Goal: Transaction & Acquisition: Purchase product/service

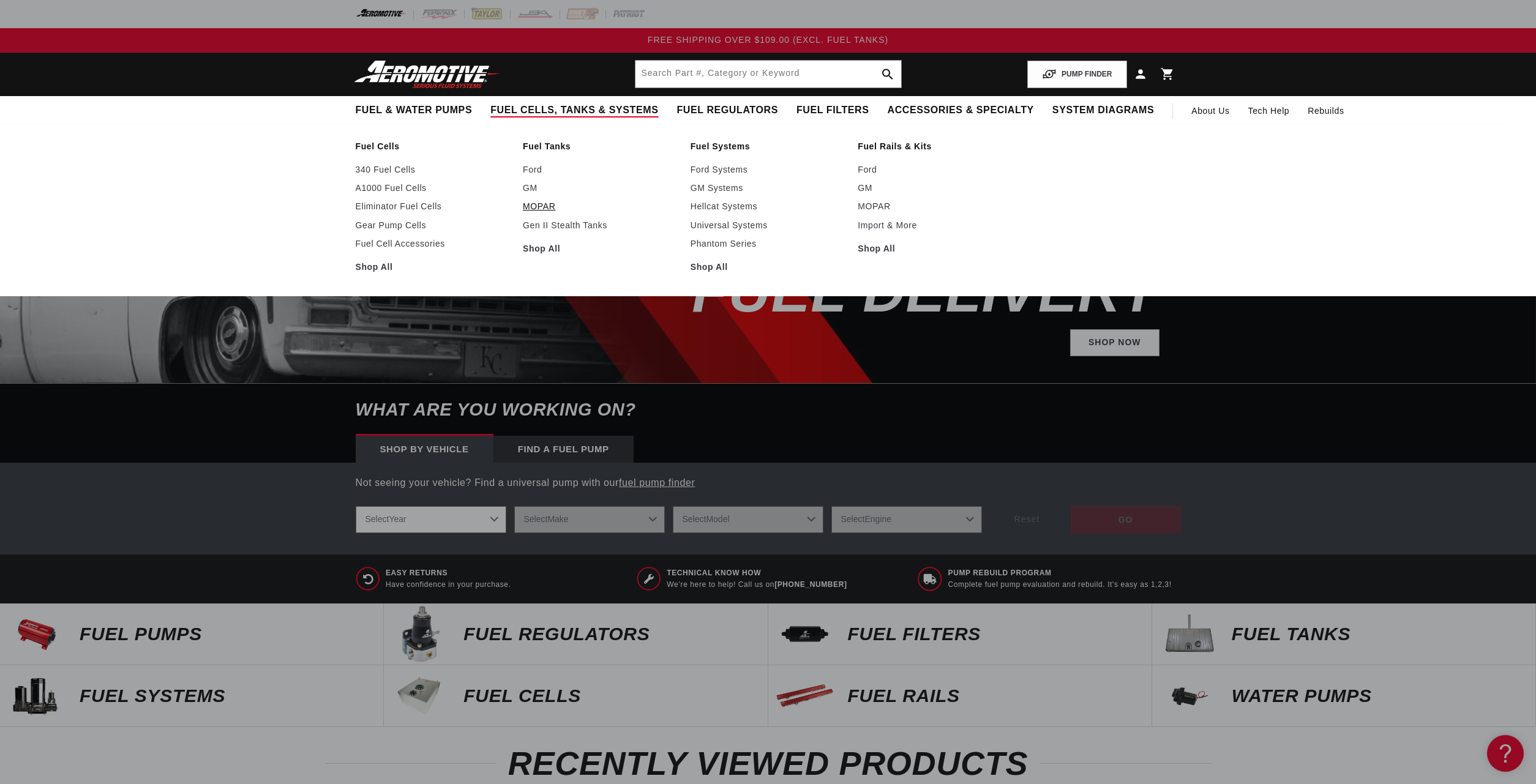
click at [537, 208] on link "MOPAR" at bounding box center [601, 206] width 156 height 11
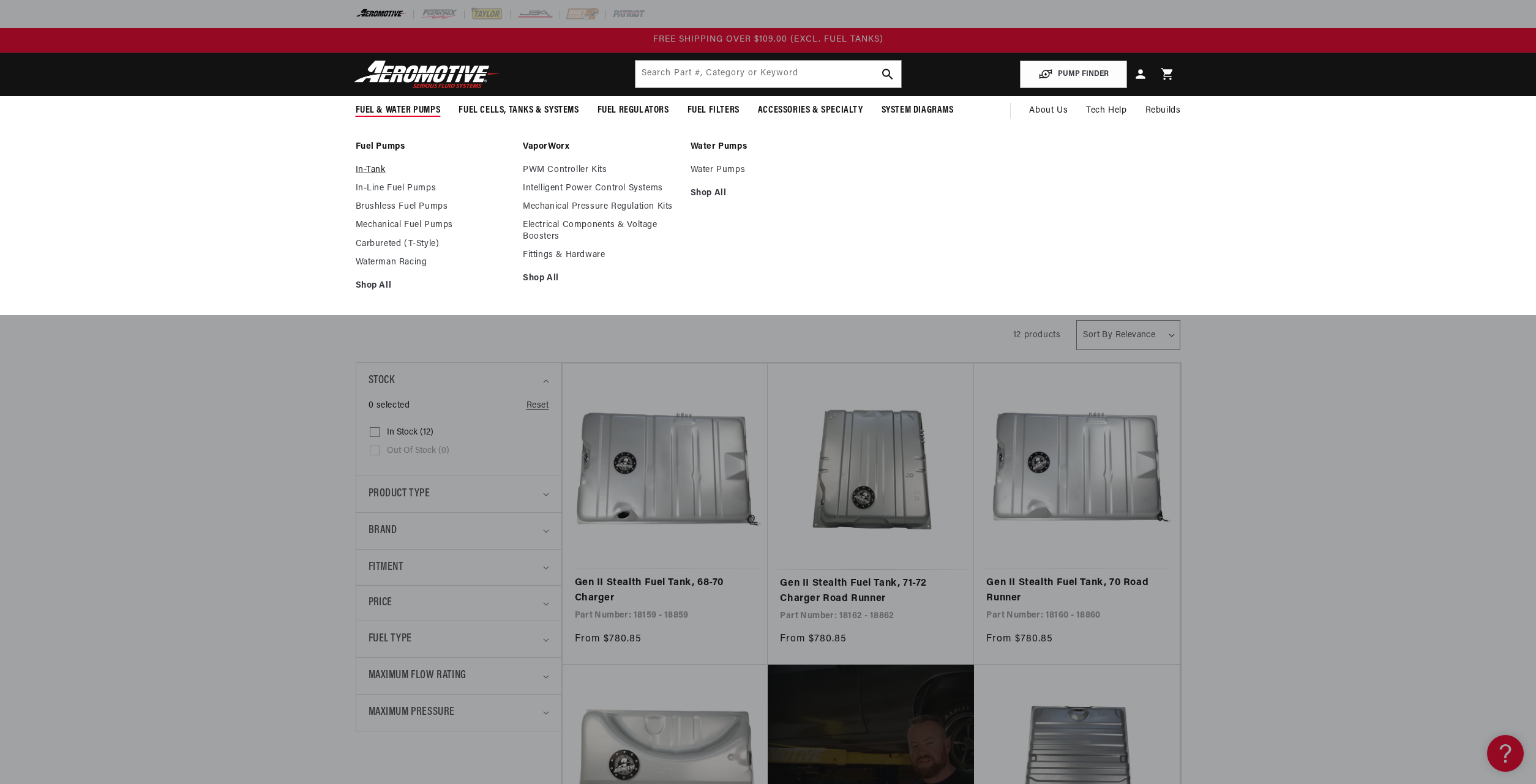
click at [361, 169] on link "In-Tank" at bounding box center [433, 170] width 156 height 11
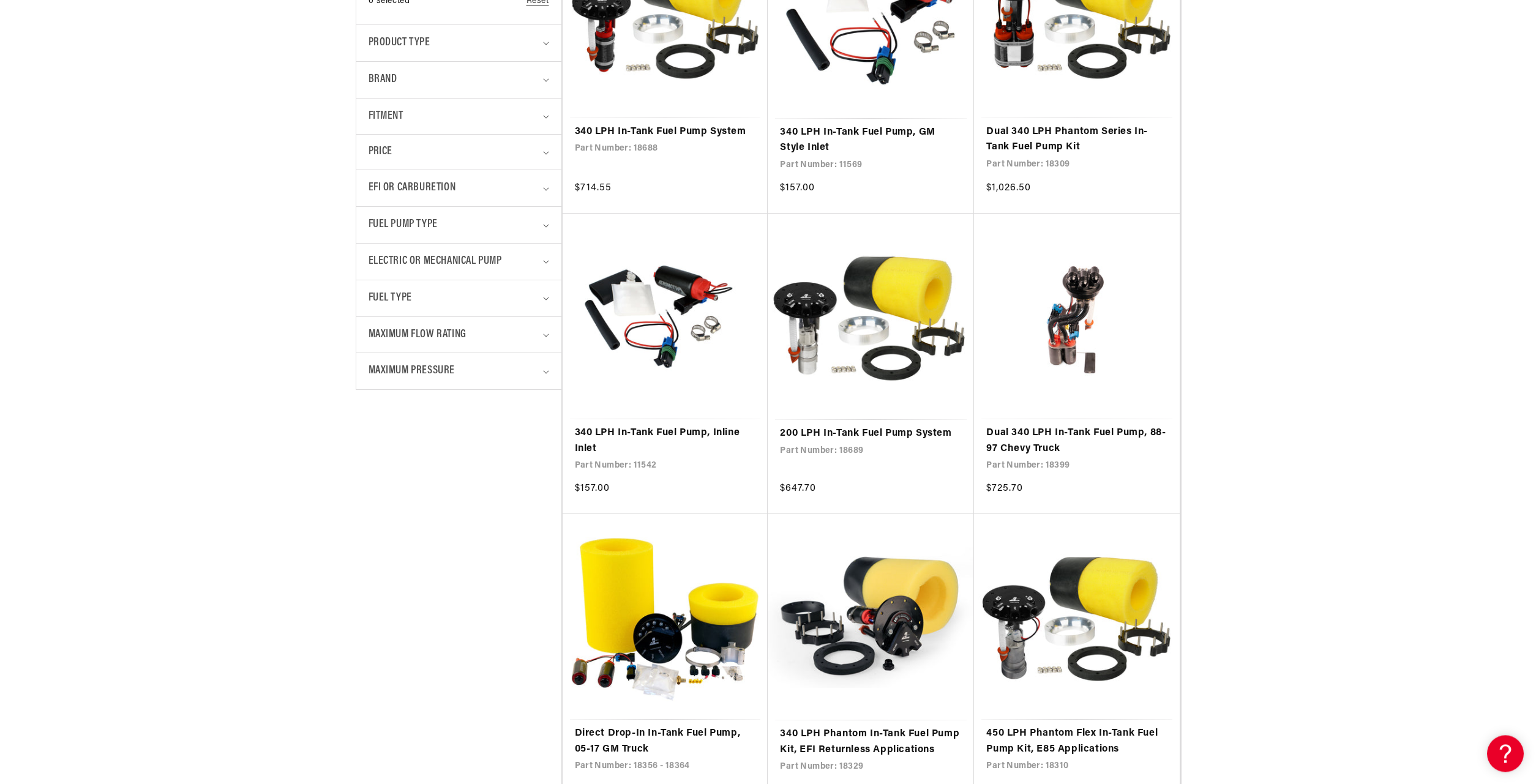
scroll to position [318, 0]
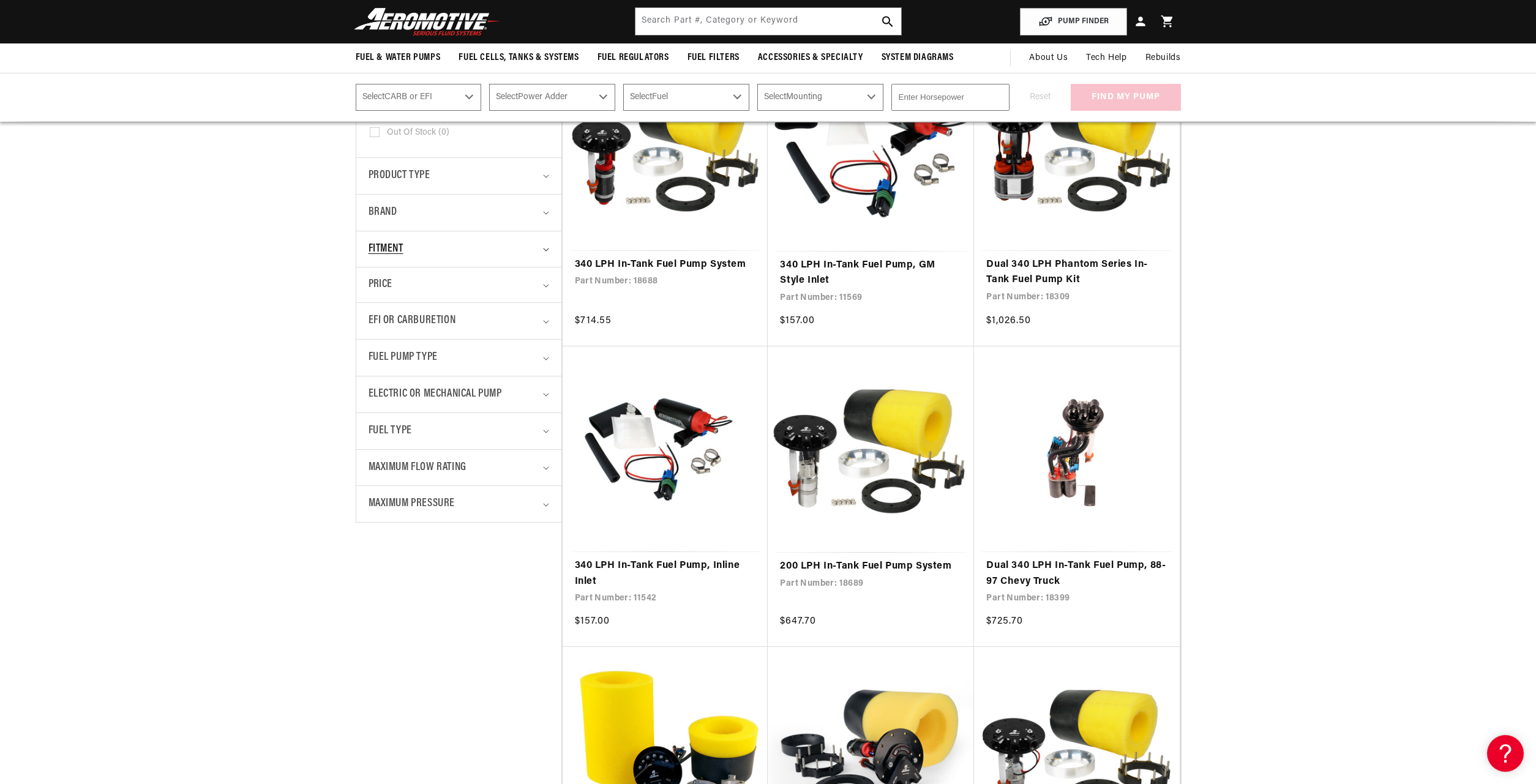
click at [543, 251] on icon "Fitment (0 selected)" at bounding box center [546, 250] width 6 height 4
click at [555, 247] on details "Fitment 0 selected Reset Fitment Universal (60) Universal (60 products) Univers…" at bounding box center [459, 287] width 205 height 113
click at [381, 317] on label "Vehicle Specific (38) Vehicle Specific (38 products)" at bounding box center [455, 319] width 171 height 18
click at [379, 317] on input "Vehicle Specific (38) Vehicle Specific (38 products)" at bounding box center [374, 321] width 10 height 10
checkbox input "true"
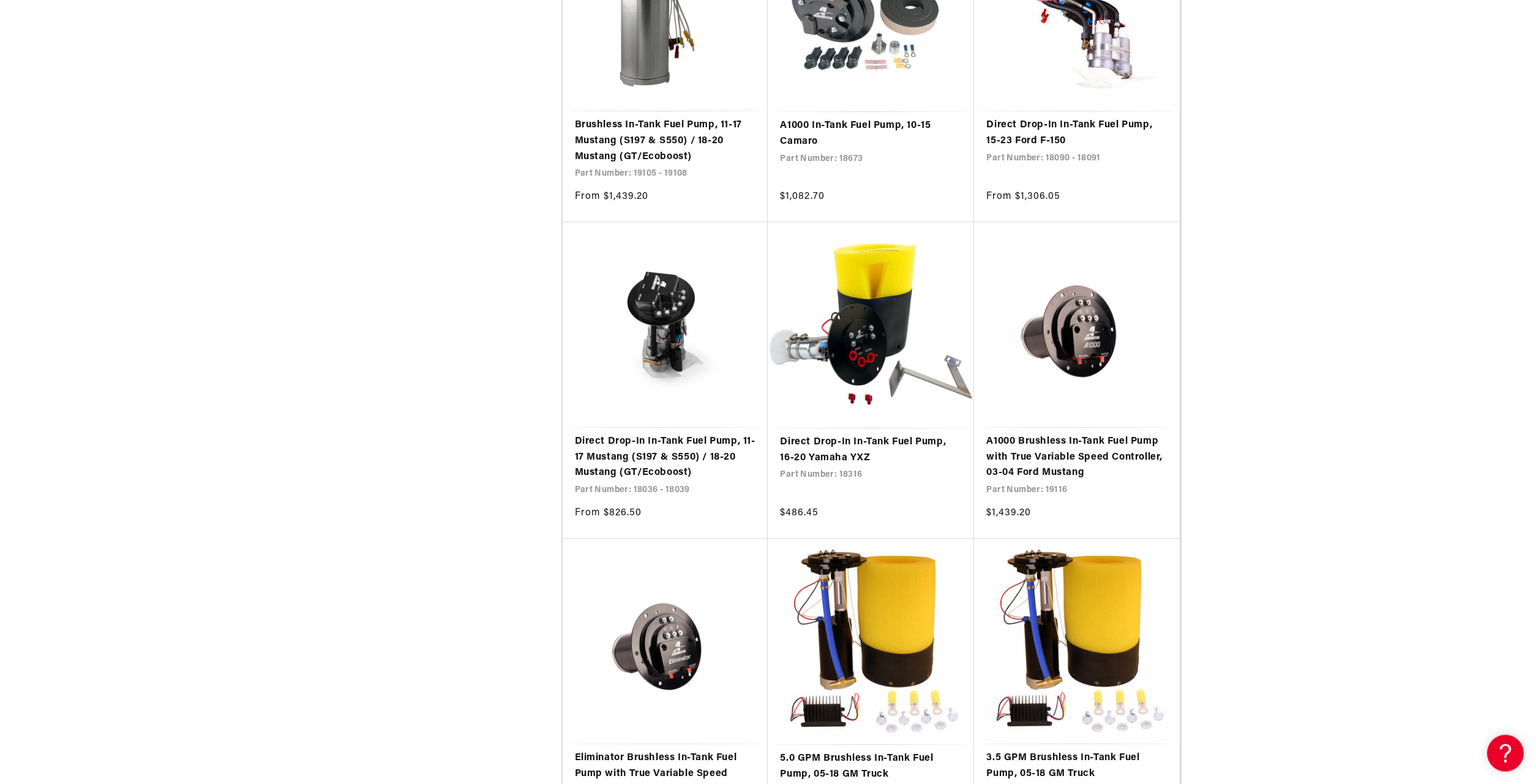
scroll to position [1967, 0]
